Goal: Information Seeking & Learning: Learn about a topic

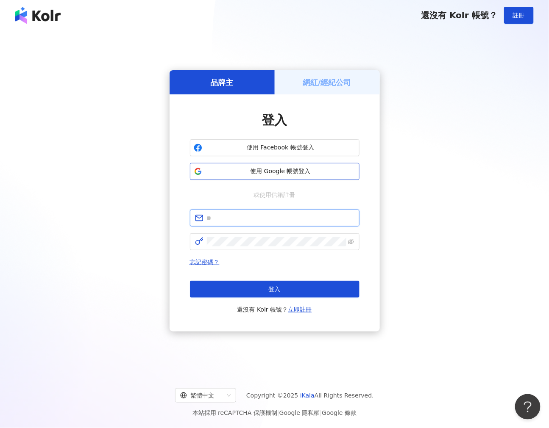
type input "**********"
click at [302, 175] on span "使用 Google 帳號登入" at bounding box center [281, 171] width 150 height 8
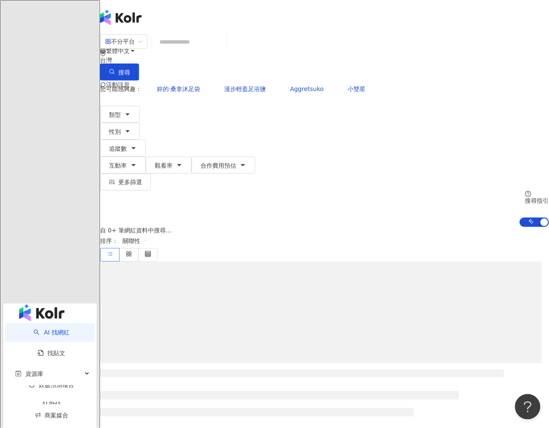
drag, startPoint x: 70, startPoint y: 69, endPoint x: 228, endPoint y: 49, distance: 158.9
click at [66, 350] on link "找貼文" at bounding box center [52, 353] width 28 height 7
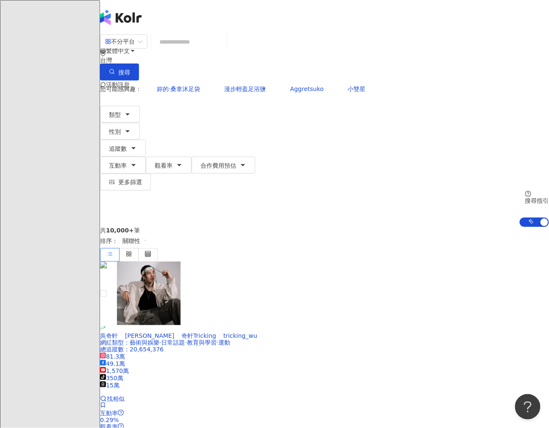
click at [223, 49] on input "search" at bounding box center [189, 42] width 69 height 16
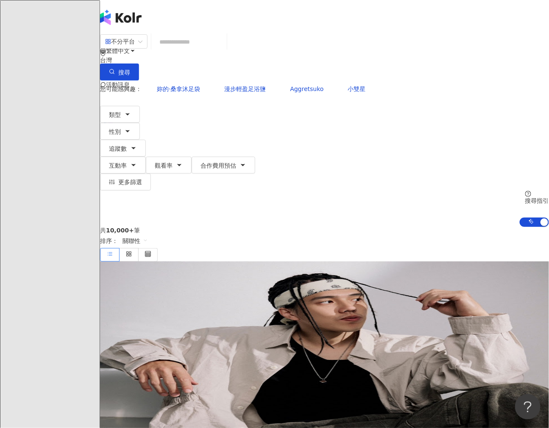
type input "******"
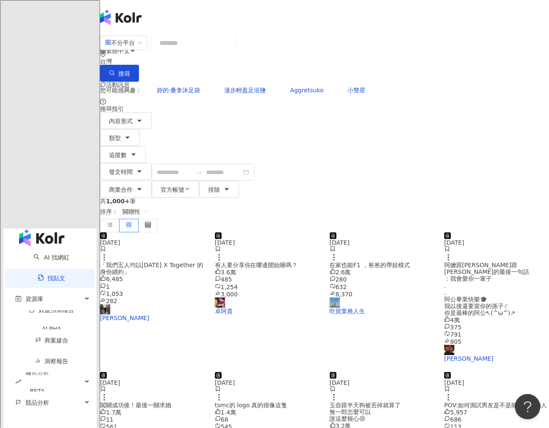
click at [228, 49] on input "search" at bounding box center [193, 43] width 77 height 18
paste input "******"
type input "******"
click at [133, 186] on span "商業合作" at bounding box center [121, 189] width 24 height 7
click at [310, 83] on span "商業合作內容" at bounding box center [288, 78] width 42 height 9
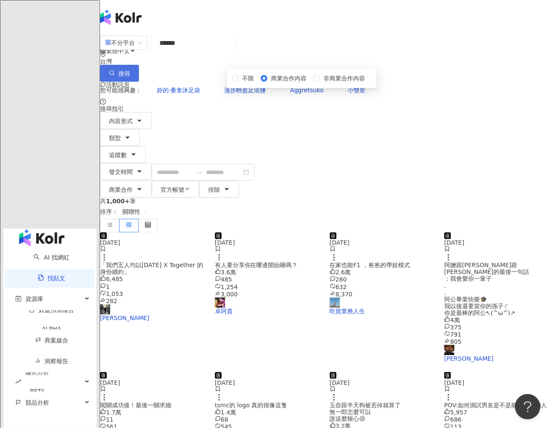
click at [139, 65] on button "搜尋" at bounding box center [119, 73] width 39 height 17
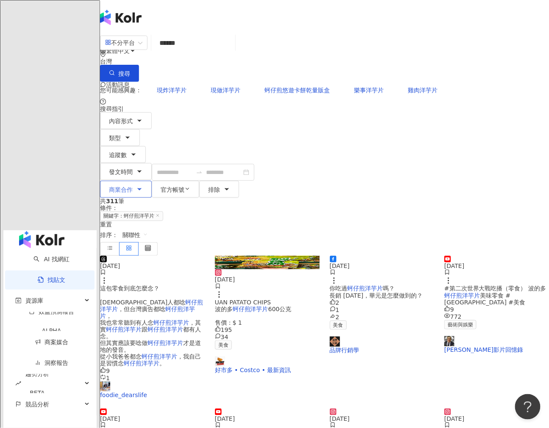
drag, startPoint x: 331, startPoint y: 101, endPoint x: 338, endPoint y: 98, distance: 7.8
click at [338, 98] on div "不分平台 ****** 台灣 搜尋 您可能感興趣： 現炸洋芋片 現做洋芋片 蚵仔煎悠遊卡餅乾量販盒 樂事洋芋片 雞肉洋芋片 搜尋指引 內容形式 類型 追蹤數 …" at bounding box center [324, 116] width 449 height 164
click at [152, 181] on button "商業合作" at bounding box center [126, 189] width 52 height 17
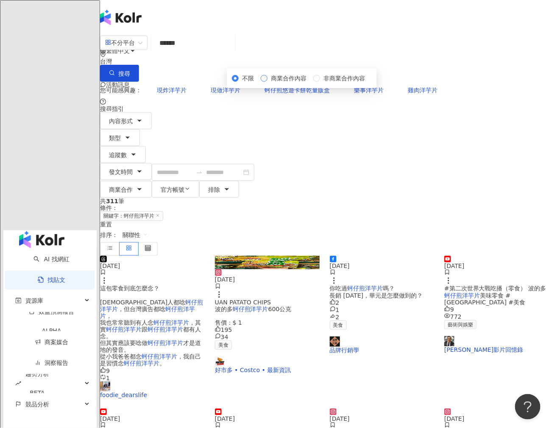
click at [310, 83] on span "商業合作內容" at bounding box center [288, 78] width 42 height 9
click at [139, 65] on button "搜尋" at bounding box center [119, 73] width 39 height 17
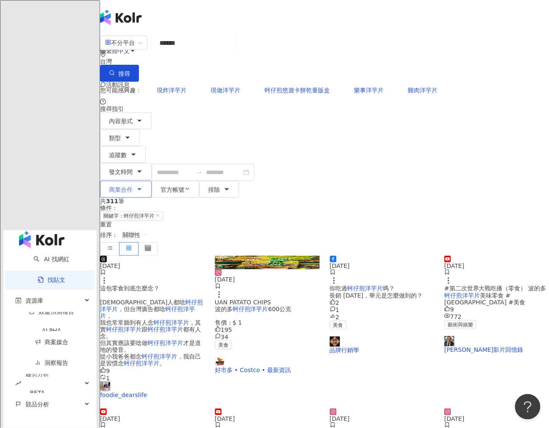
click at [152, 181] on button "商業合作" at bounding box center [126, 189] width 52 height 17
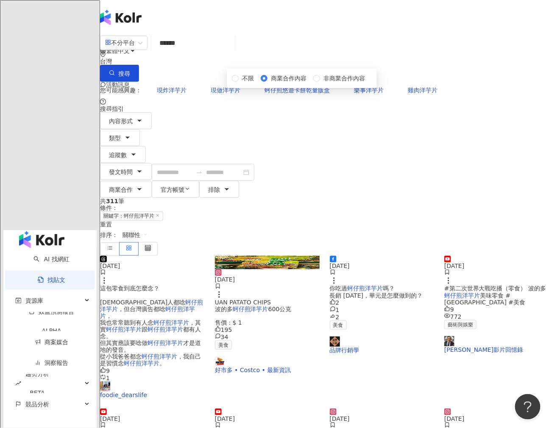
click at [310, 83] on span "商業合作內容" at bounding box center [288, 78] width 42 height 9
click at [130, 70] on span "搜尋" at bounding box center [124, 73] width 12 height 7
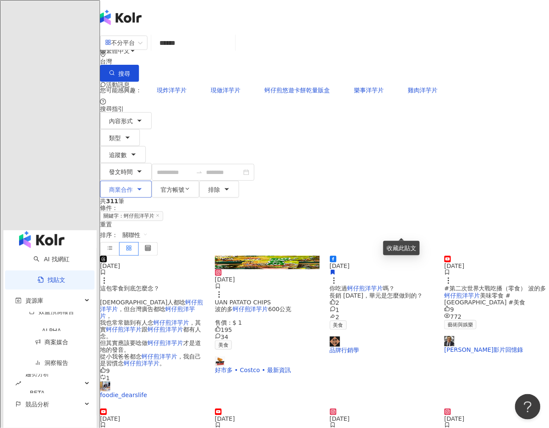
click at [133, 186] on span "商業合作" at bounding box center [121, 189] width 24 height 7
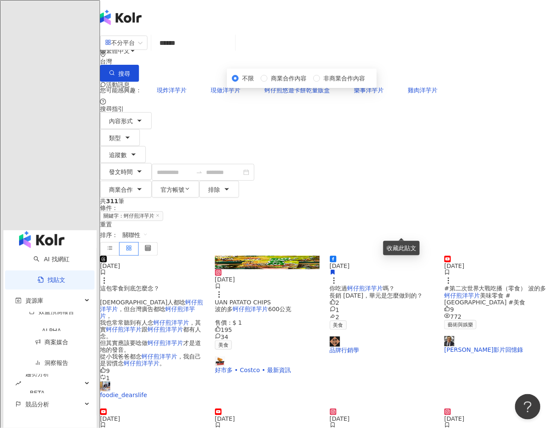
click at [351, 83] on div "不限 商業合作內容 非商業合作內容" at bounding box center [302, 78] width 140 height 9
click at [310, 83] on span "商業合作內容" at bounding box center [288, 78] width 42 height 9
click at [440, 198] on div "共 311 筆 條件 ： 關鍵字：蚵仔煎洋芋片 重置 排序： 關聯性" at bounding box center [324, 227] width 449 height 58
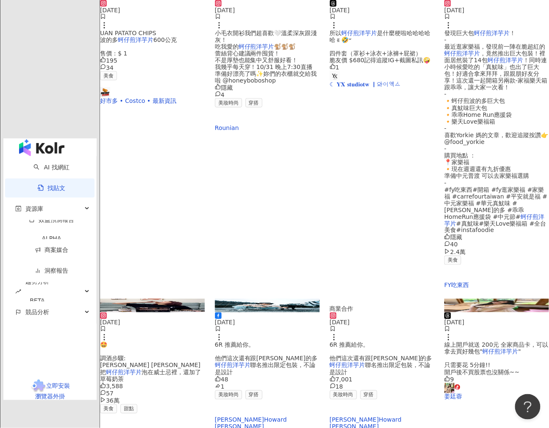
scroll to position [263, 0]
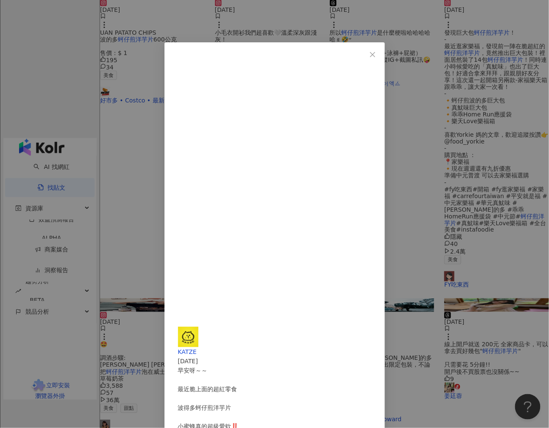
click at [178, 321] on div "KATZE [DATE] 早安呀～～ 最近脆上面的超紅零食 波得多蚵仔煎洋芋片 小蜜蜂真的超級愛欸‼️ 你們都喜歡什麼零食啊 要不要來分享一下 話說這套新品真…" at bounding box center [274, 214] width 549 height 428
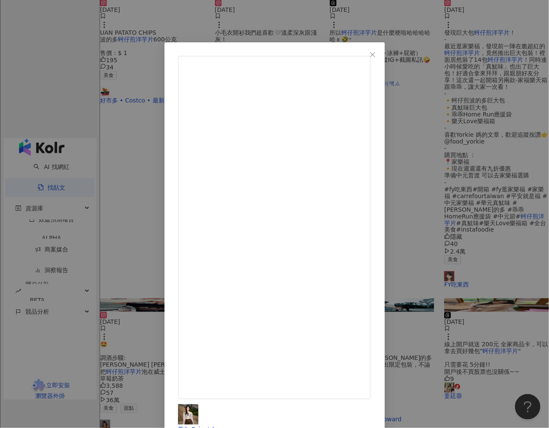
click at [506, 273] on div "君白 Paipaichun [DATE] • • 蚵仔煎洋芋片聯名幫你們來開箱📣(ˊᗜˋ*)و⚑ 經典台味的洋芋片紅了[DATE]是大家的最愛🫶🏻✨ 這次郵局…" at bounding box center [274, 214] width 549 height 428
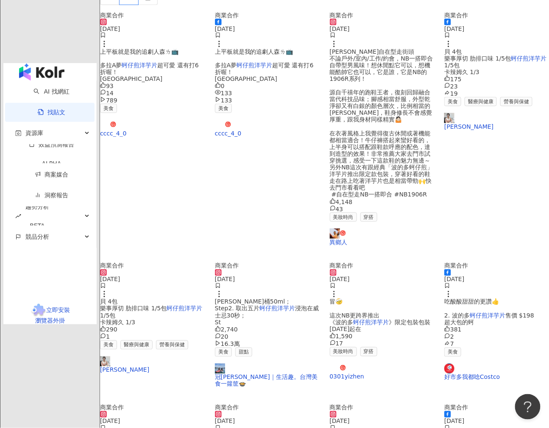
scroll to position [401, 0]
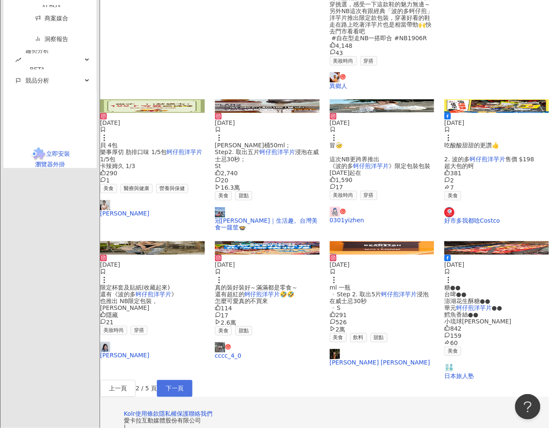
drag, startPoint x: 353, startPoint y: 284, endPoint x: 357, endPoint y: 298, distance: 13.7
click at [357, 381] on div "上一頁 2 / 5 頁 下一頁" at bounding box center [324, 389] width 449 height 17
click at [184, 386] on span "下一頁" at bounding box center [175, 389] width 18 height 7
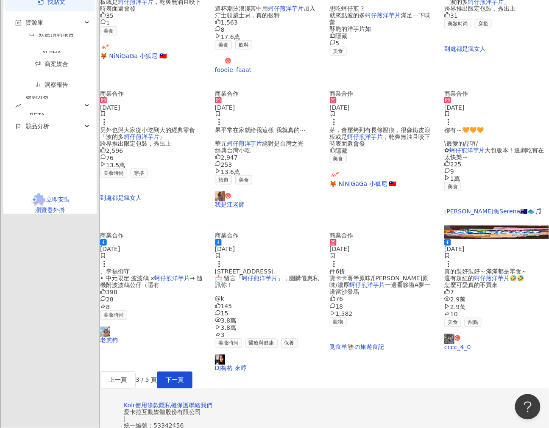
scroll to position [302, 0]
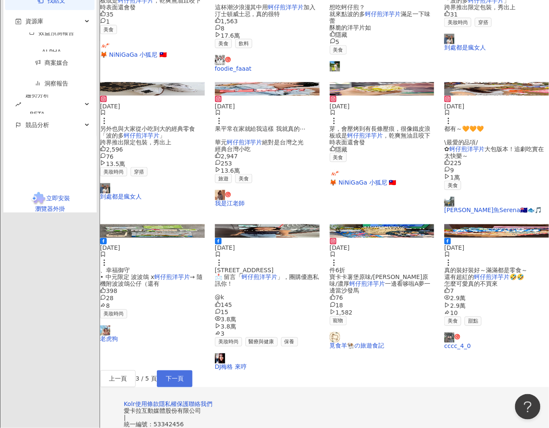
click at [184, 383] on span "下一頁" at bounding box center [175, 379] width 18 height 7
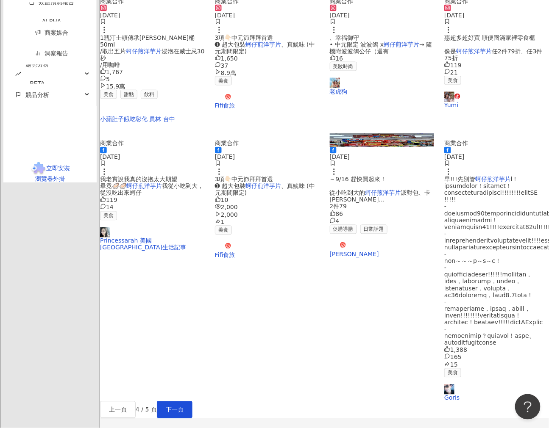
scroll to position [395, 0]
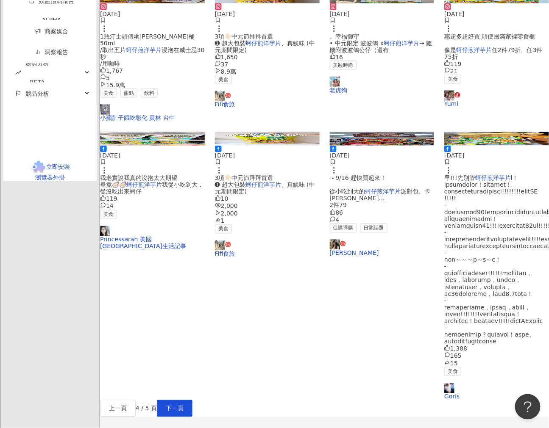
click at [479, 132] on img at bounding box center [496, 139] width 105 height 14
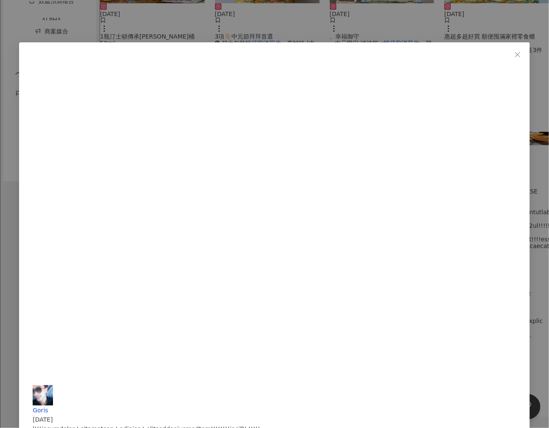
scroll to position [22, 0]
click at [511, 261] on div "Goris [DATE] 1,388 165 15 查看原始貼文" at bounding box center [274, 214] width 549 height 428
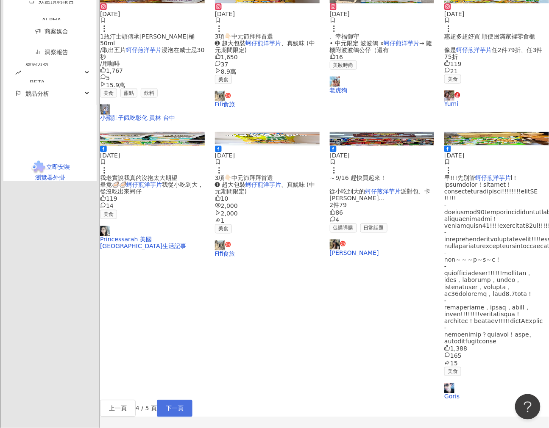
click at [184, 406] on span "下一頁" at bounding box center [175, 409] width 18 height 7
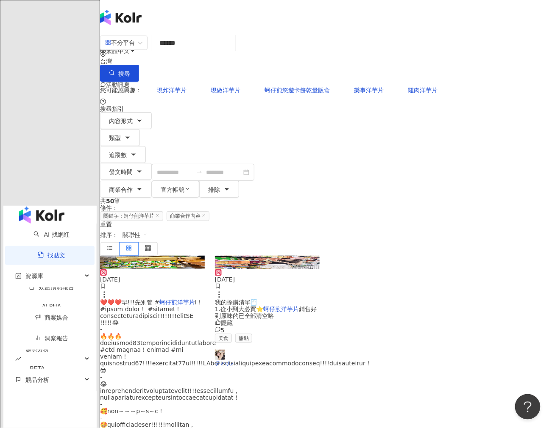
scroll to position [0, 0]
click at [277, 256] on img at bounding box center [267, 263] width 105 height 14
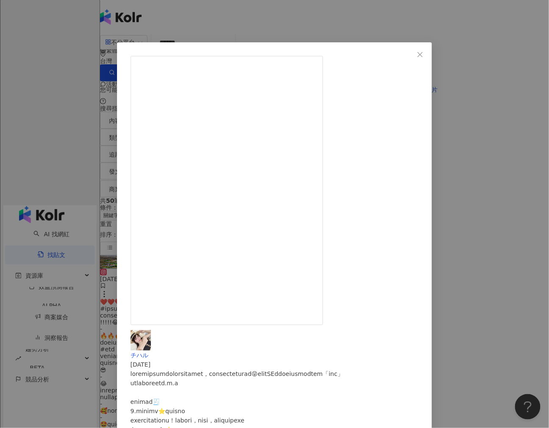
scroll to position [17, 0]
click at [209, 339] on div "チハル [DATE] 隱藏 5 查看原始貼文" at bounding box center [274, 214] width 549 height 428
